Goal: Information Seeking & Learning: Learn about a topic

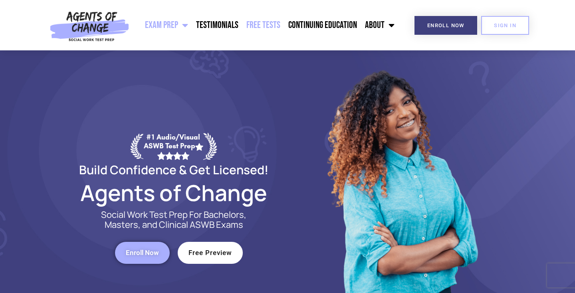
click at [261, 26] on link "Free Tests" at bounding box center [263, 25] width 42 height 20
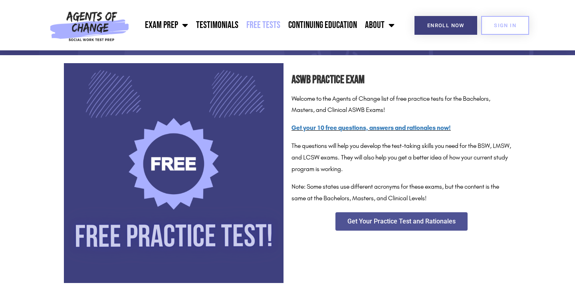
scroll to position [109, 0]
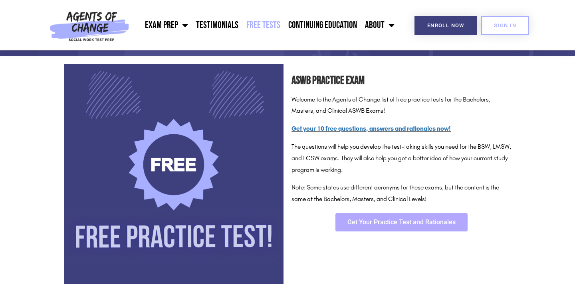
click at [372, 219] on span "Get Your Practice Test and Rationales" at bounding box center [401, 222] width 108 height 6
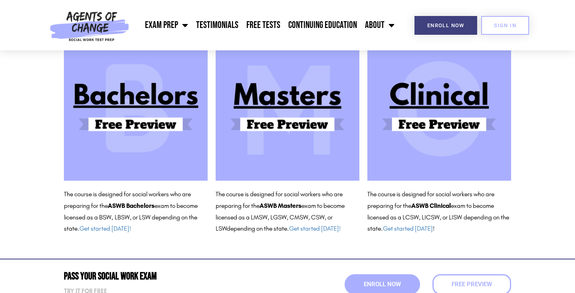
scroll to position [99, 0]
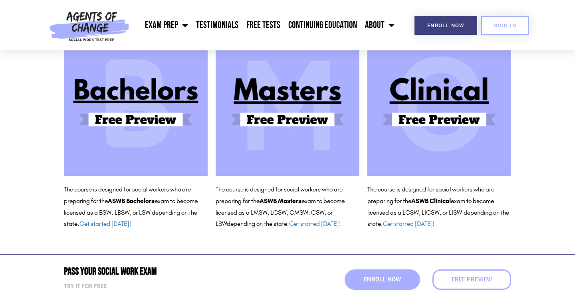
click at [452, 134] on img at bounding box center [439, 104] width 144 height 144
